Goal: Transaction & Acquisition: Purchase product/service

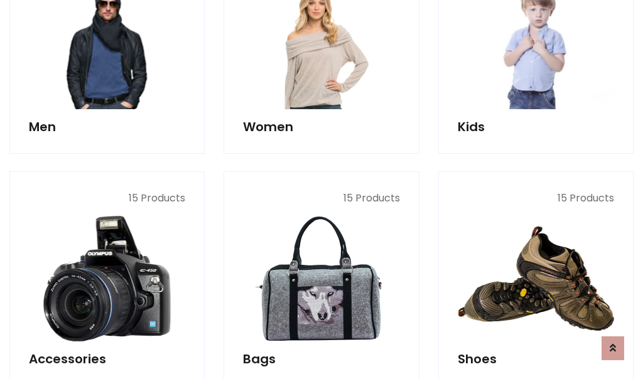
scroll to position [420, 0]
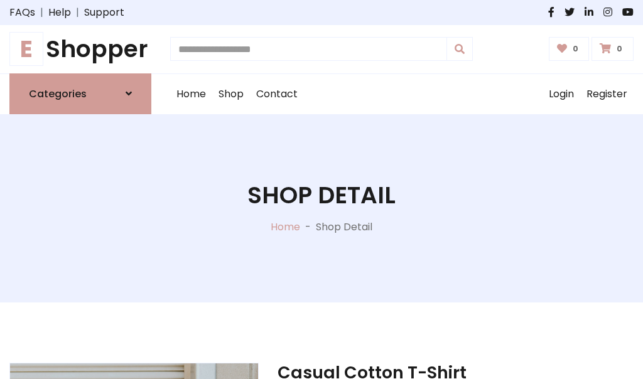
click at [80, 49] on h1 "E Shopper" at bounding box center [80, 49] width 142 height 28
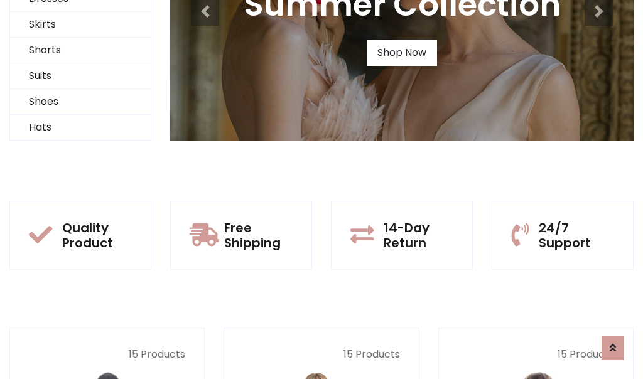
scroll to position [121, 0]
